Goal: Find contact information: Find contact information

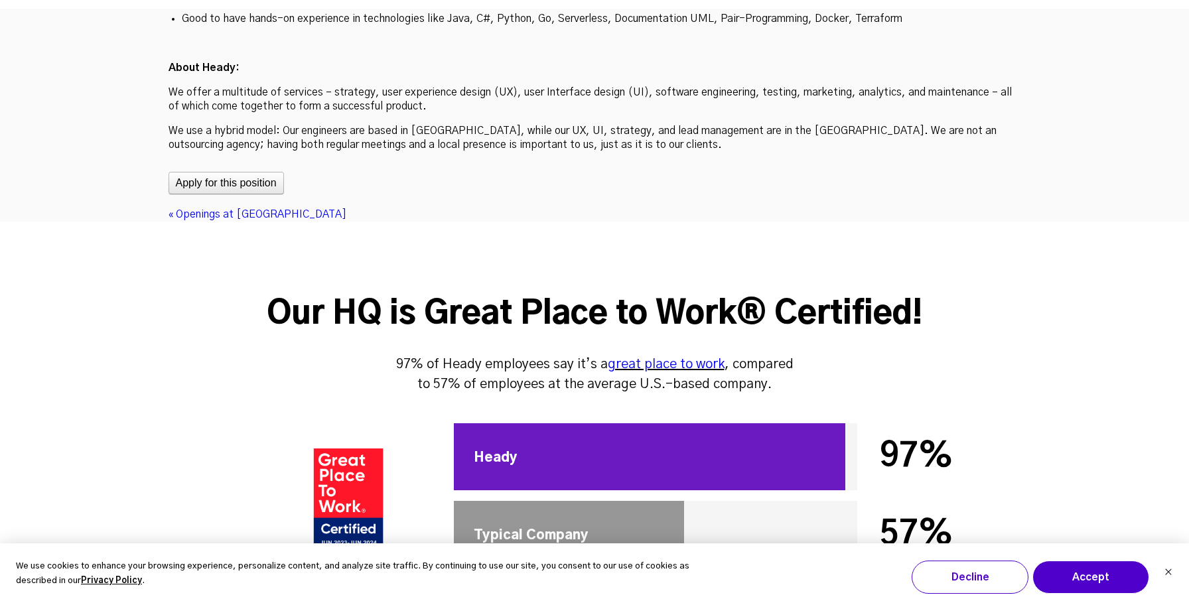
scroll to position [4516, 0]
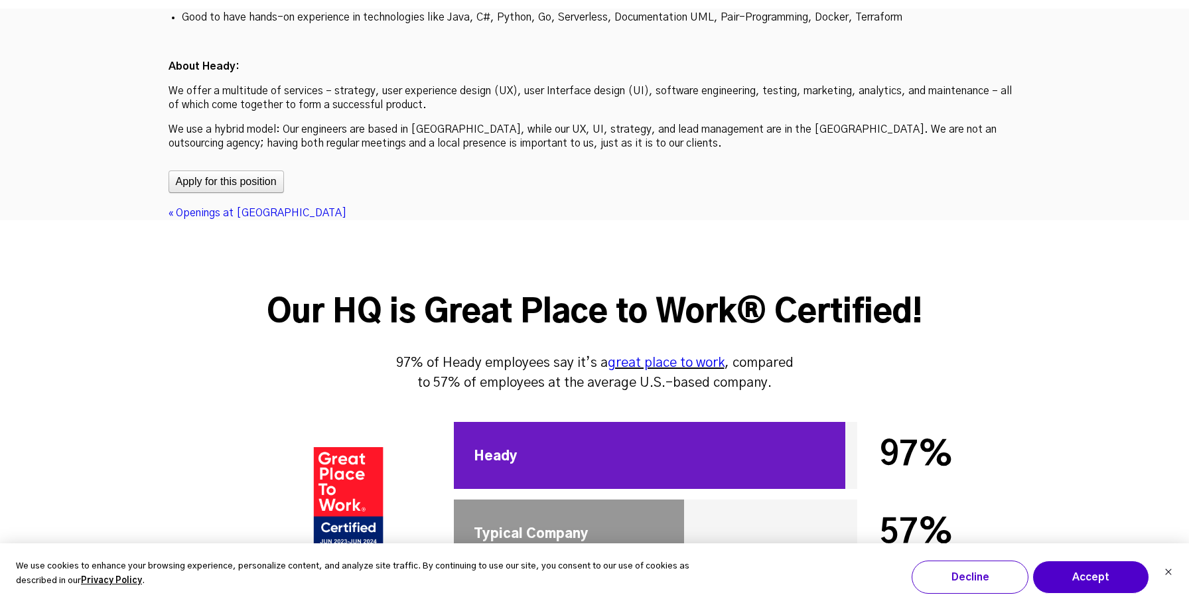
click at [216, 206] on div "« Openings at [GEOGRAPHIC_DATA]" at bounding box center [595, 213] width 853 height 14
click at [215, 208] on link "« Openings at [GEOGRAPHIC_DATA]" at bounding box center [258, 213] width 178 height 11
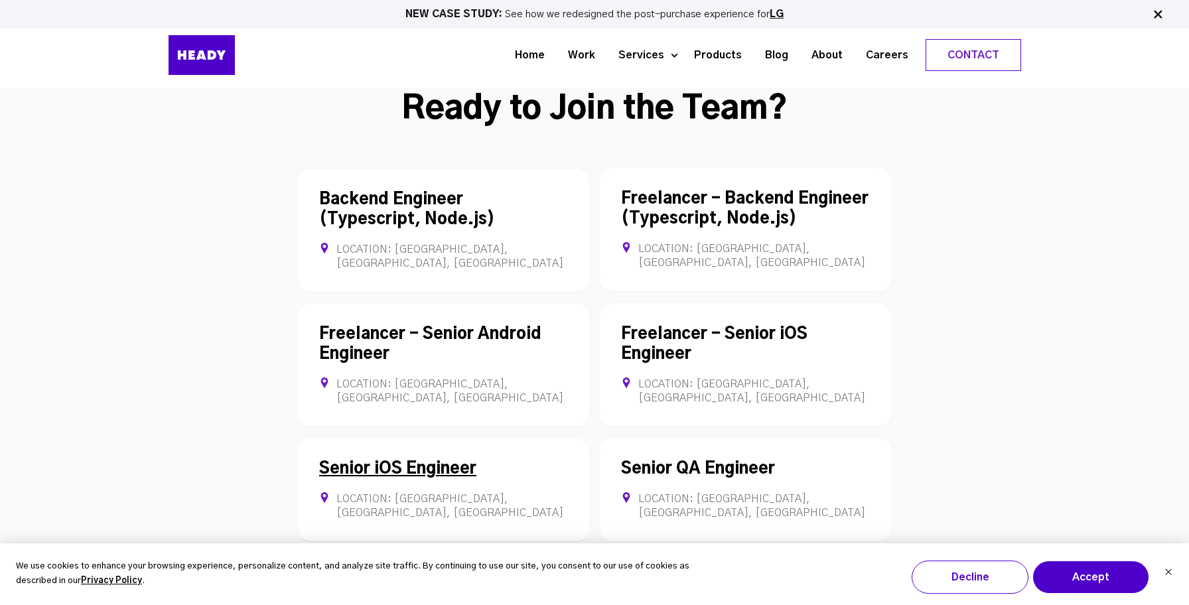
scroll to position [3590, 0]
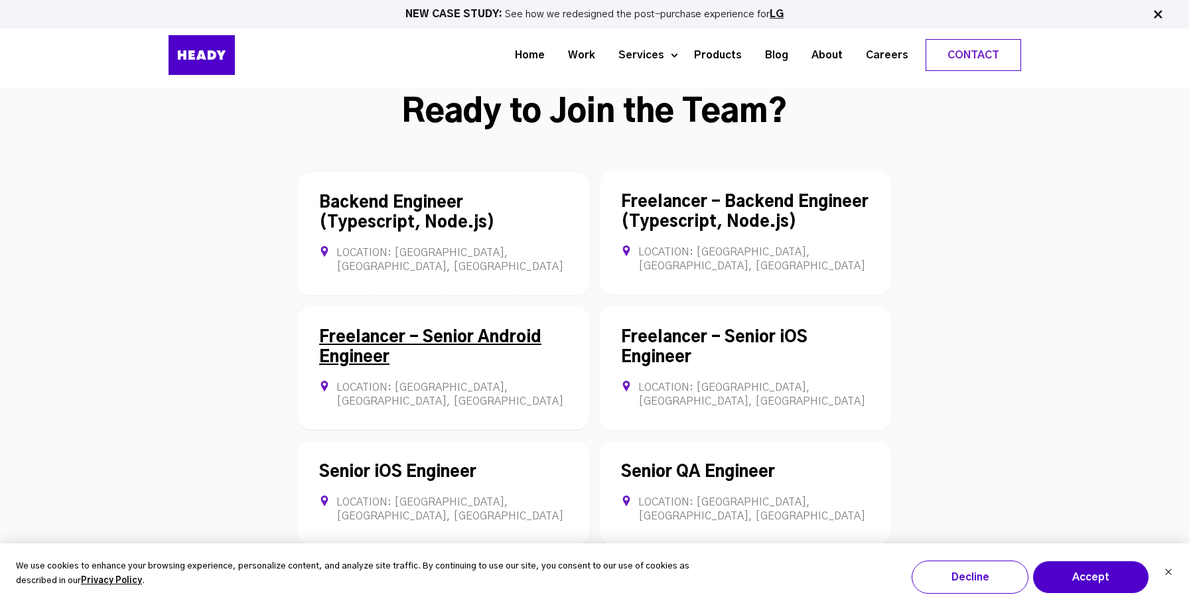
click at [463, 307] on div "Freelancer - Senior Android Engineer Location: [GEOGRAPHIC_DATA], [GEOGRAPHIC_D…" at bounding box center [443, 369] width 291 height 124
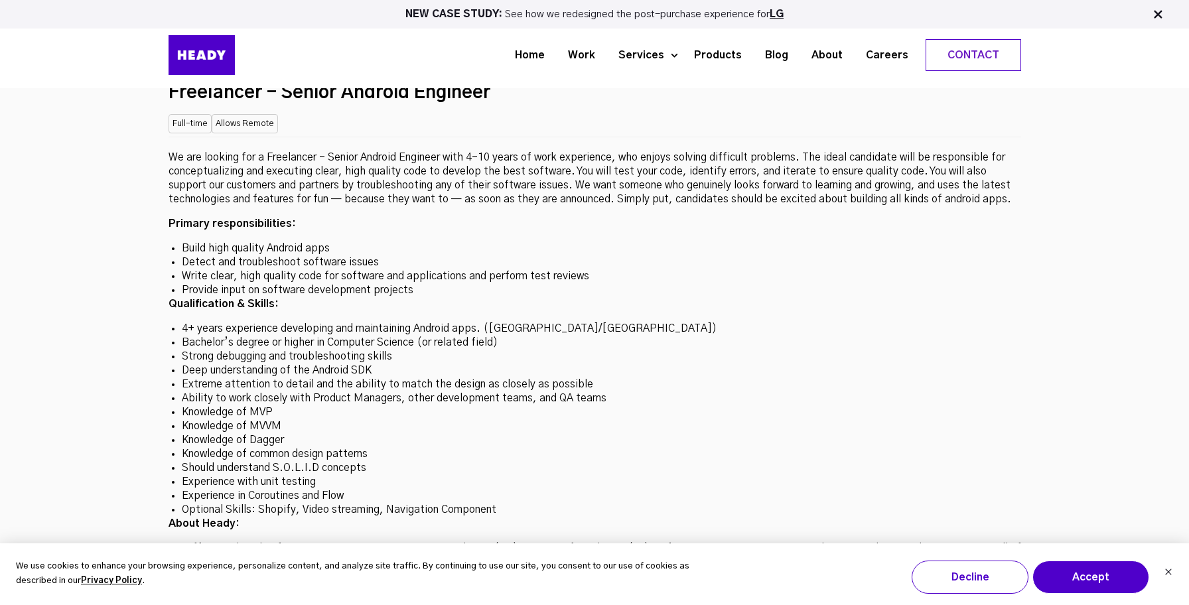
scroll to position [3609, 0]
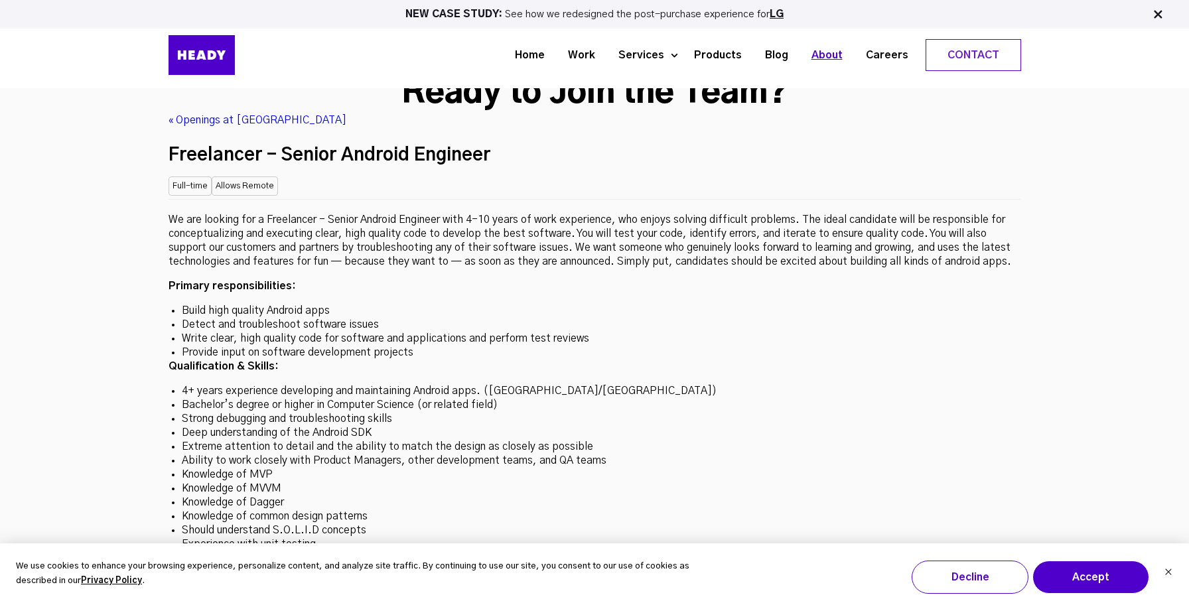
click at [842, 52] on link "About" at bounding box center [822, 55] width 54 height 25
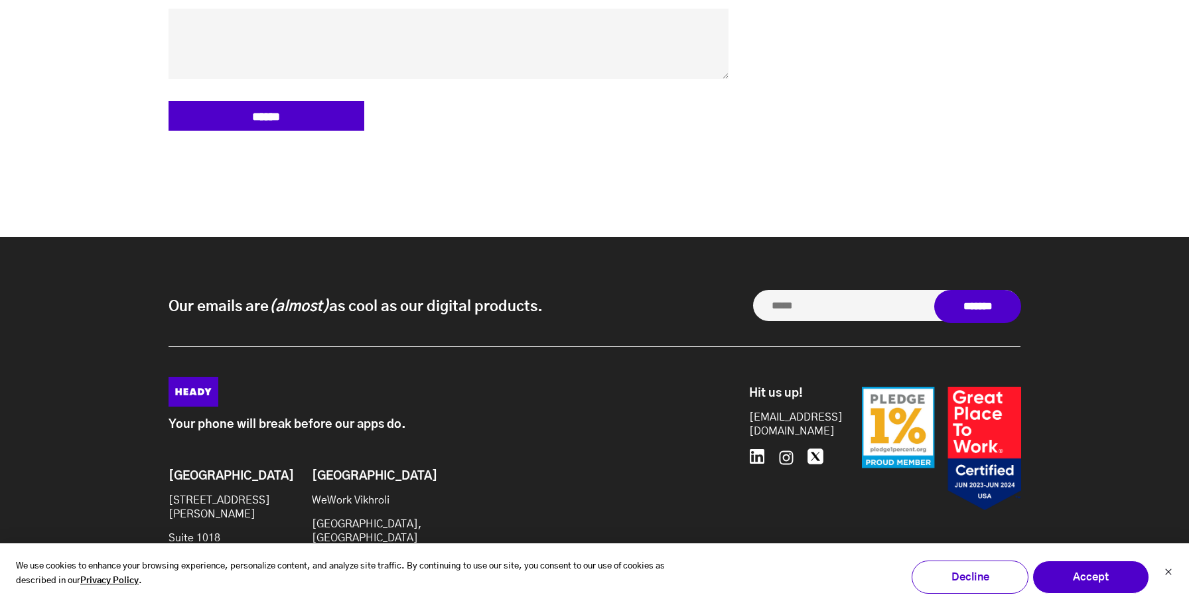
scroll to position [6230, 0]
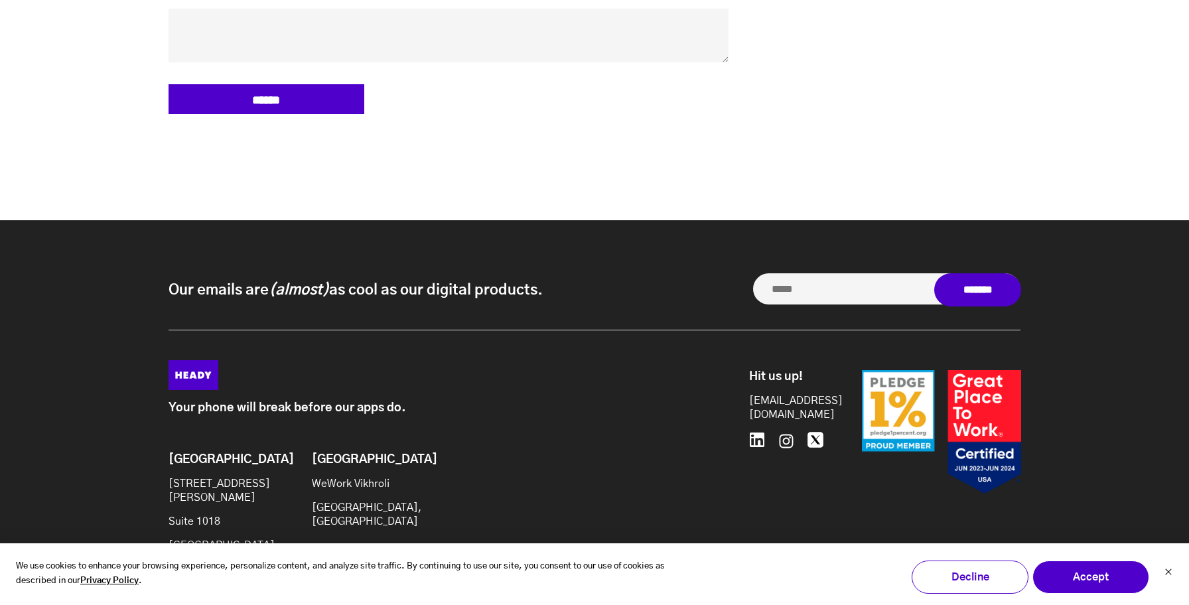
click at [334, 477] on p "WeWork Vikhroli" at bounding box center [366, 484] width 108 height 14
click at [516, 453] on div "Brooklyn [STREET_ADDRESS][PERSON_NAME] [GEOGRAPHIC_DATA] WeWork [GEOGRAPHIC_DAT…" at bounding box center [371, 508] width 405 height 110
click at [753, 432] on icon at bounding box center [757, 440] width 16 height 16
